Goal: Task Accomplishment & Management: Use online tool/utility

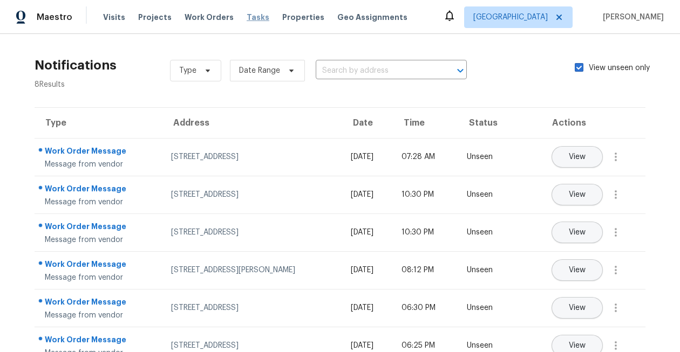
drag, startPoint x: 0, startPoint y: 0, endPoint x: 249, endPoint y: 15, distance: 249.3
click at [249, 15] on span "Tasks" at bounding box center [258, 17] width 23 height 8
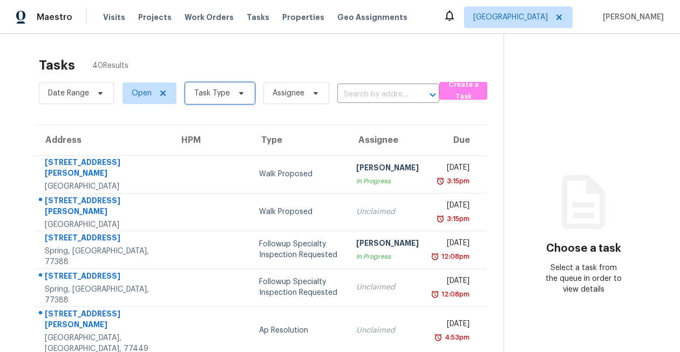
click at [204, 95] on span "Task Type" at bounding box center [212, 93] width 36 height 11
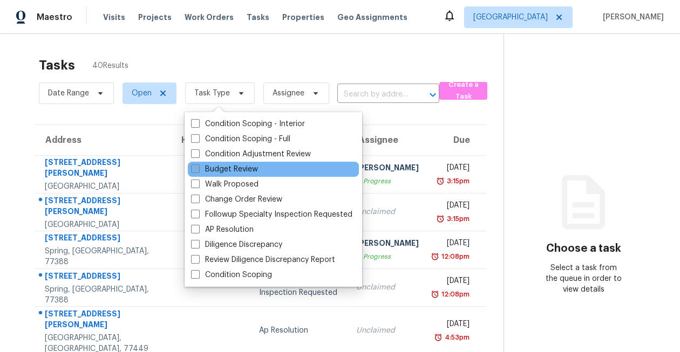
click at [213, 169] on label "Budget Review" at bounding box center [224, 169] width 67 height 11
click at [198, 169] on input "Budget Review" at bounding box center [194, 167] width 7 height 7
checkbox input "true"
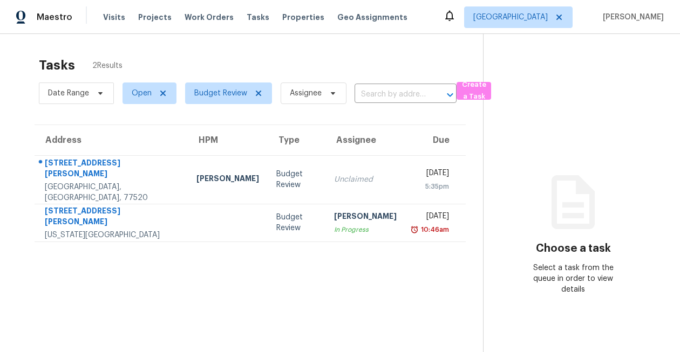
click at [8, 242] on div "Tasks 2 Results Date Range Open Budget Review Assignee ​ Create a Task Address …" at bounding box center [340, 210] width 680 height 352
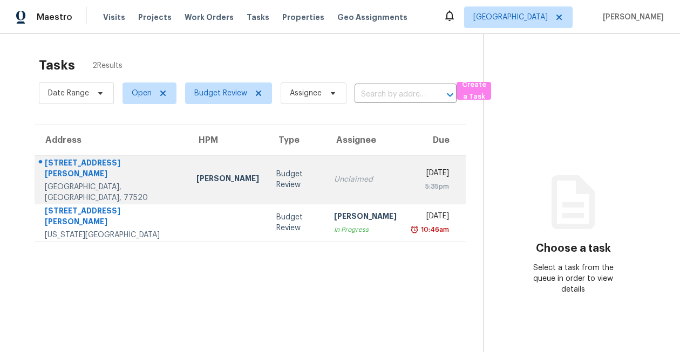
click at [74, 166] on div "310 Marian St" at bounding box center [112, 170] width 134 height 24
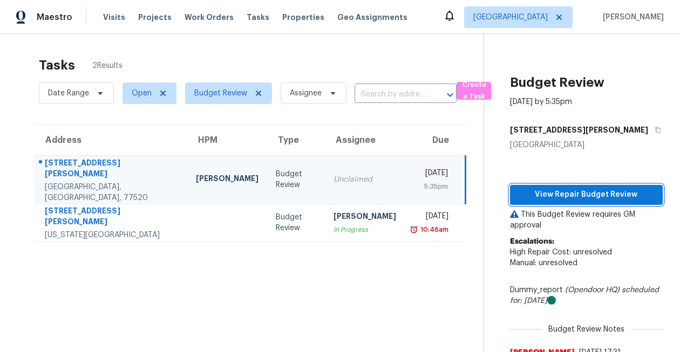
click at [593, 192] on span "View Repair Budget Review" at bounding box center [586, 194] width 135 height 13
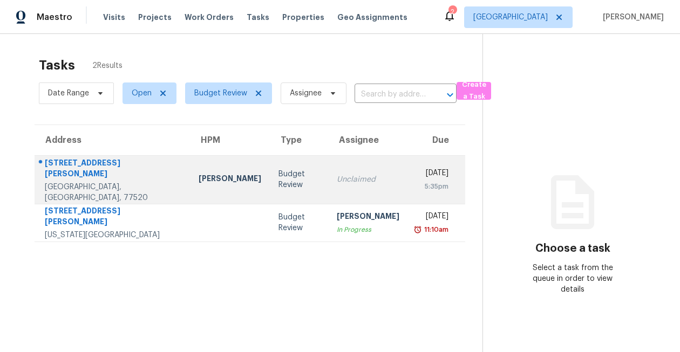
click at [87, 168] on div "[STREET_ADDRESS][PERSON_NAME]" at bounding box center [113, 170] width 137 height 24
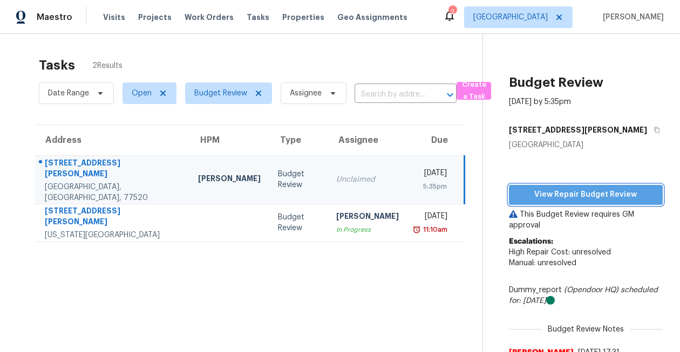
click at [554, 193] on span "View Repair Budget Review" at bounding box center [586, 194] width 137 height 13
click at [456, 16] on div "2" at bounding box center [453, 11] width 8 height 11
click at [454, 19] on icon at bounding box center [449, 16] width 9 height 11
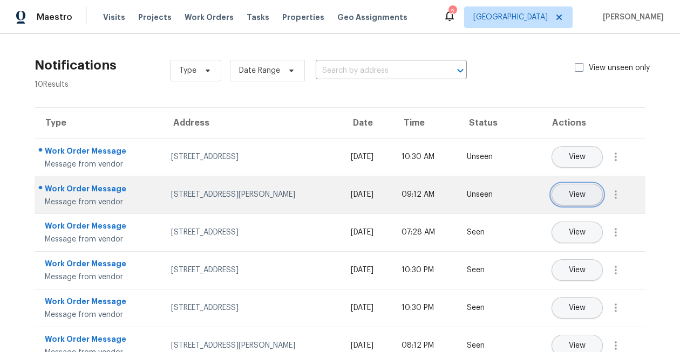
click at [584, 193] on span "View" at bounding box center [577, 195] width 17 height 8
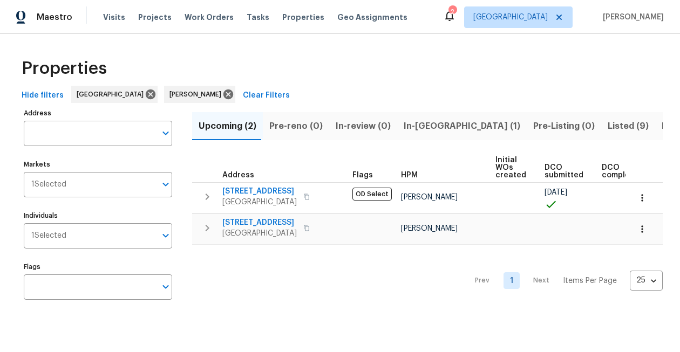
click at [662, 128] on span "Resale (4)" at bounding box center [683, 126] width 43 height 15
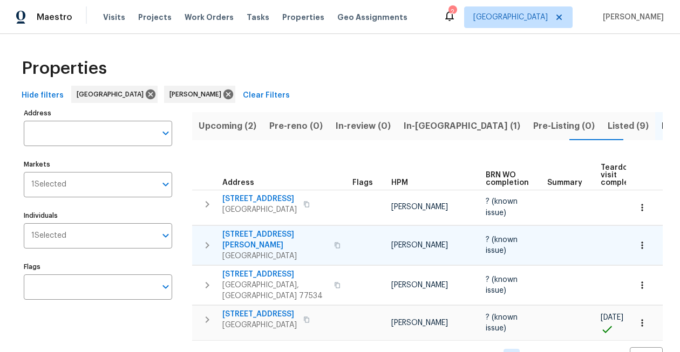
click at [266, 229] on span "5122 Breezy Parke Ln" at bounding box center [274, 240] width 105 height 22
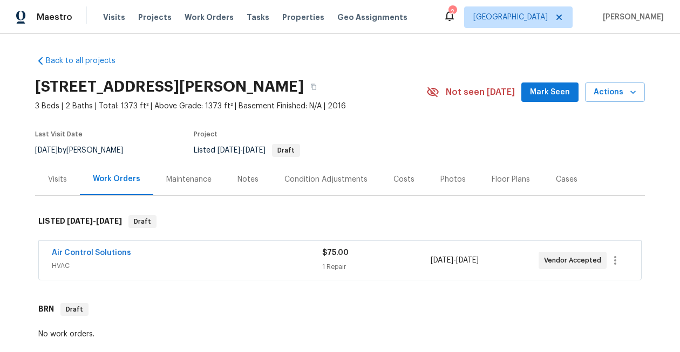
click at [174, 257] on div "Air Control Solutions" at bounding box center [187, 254] width 270 height 13
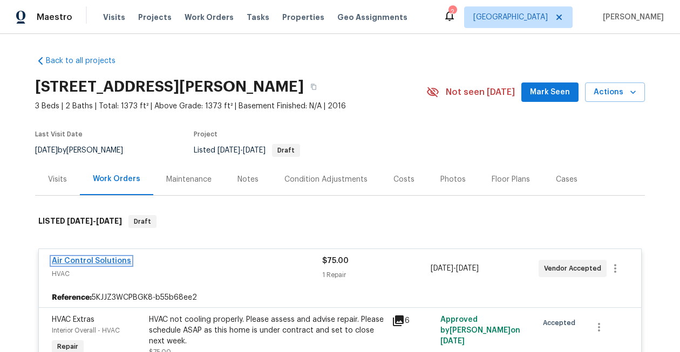
click at [112, 262] on link "Air Control Solutions" at bounding box center [91, 261] width 79 height 8
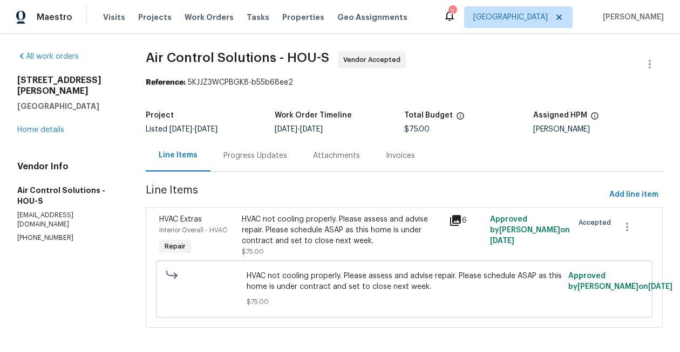
click at [263, 152] on div "Progress Updates" at bounding box center [255, 156] width 64 height 11
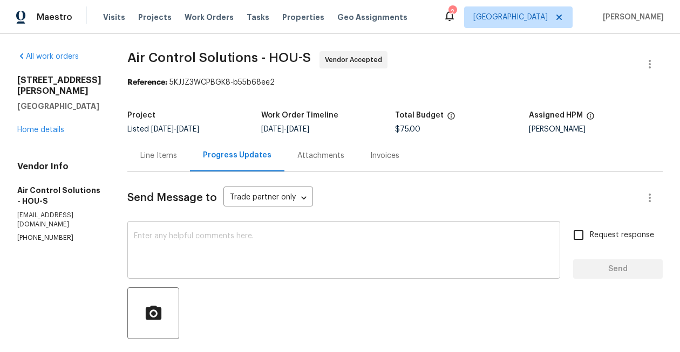
click at [290, 245] on textarea at bounding box center [344, 252] width 420 height 38
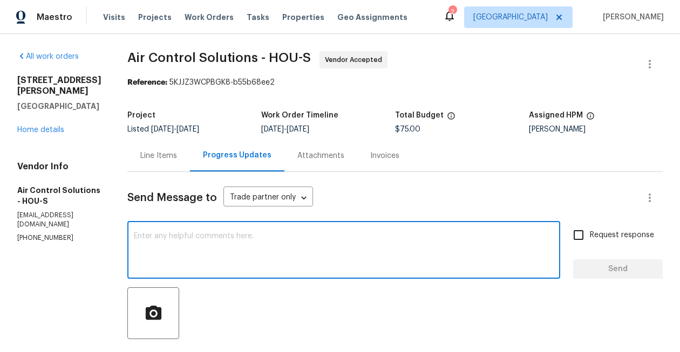
type textarea "t"
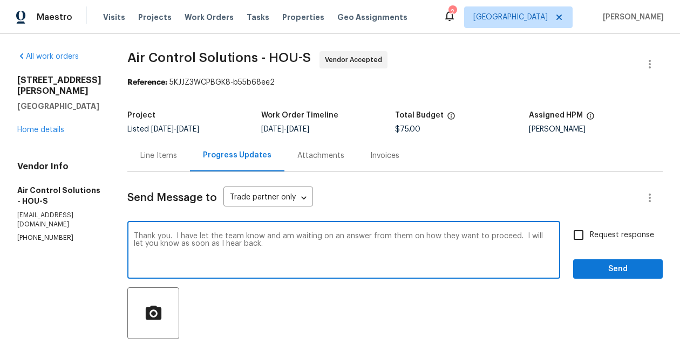
type textarea "Thank you. I have let the team know and am waiting on an answer from them on ho…"
click at [580, 233] on input "Request response" at bounding box center [578, 235] width 23 height 23
checkbox input "true"
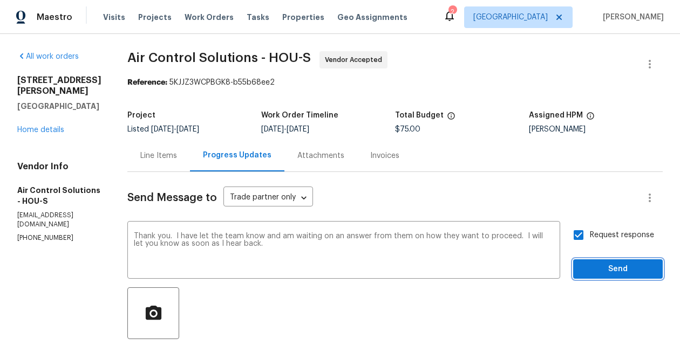
click at [617, 273] on span "Send" at bounding box center [618, 269] width 72 height 13
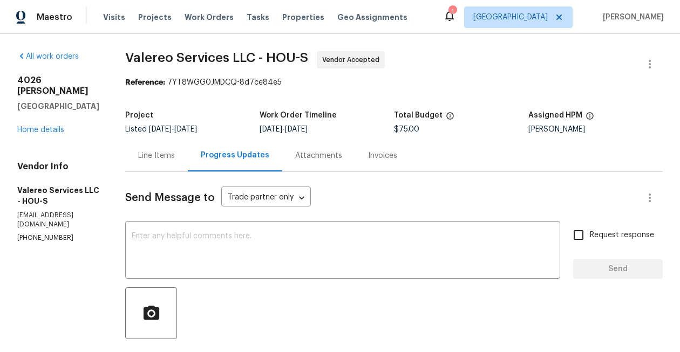
click at [142, 148] on div "Line Items" at bounding box center [156, 156] width 63 height 32
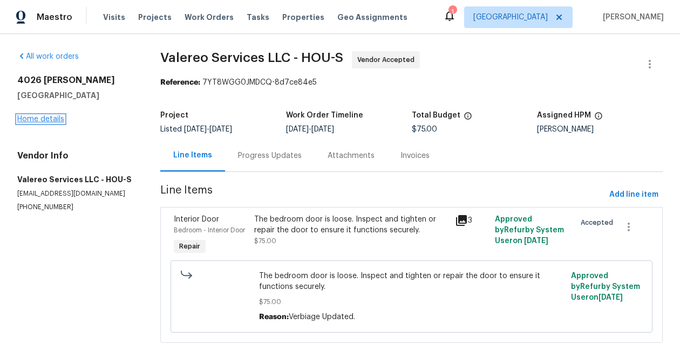
click at [29, 120] on link "Home details" at bounding box center [40, 120] width 47 height 8
